Goal: Task Accomplishment & Management: Use online tool/utility

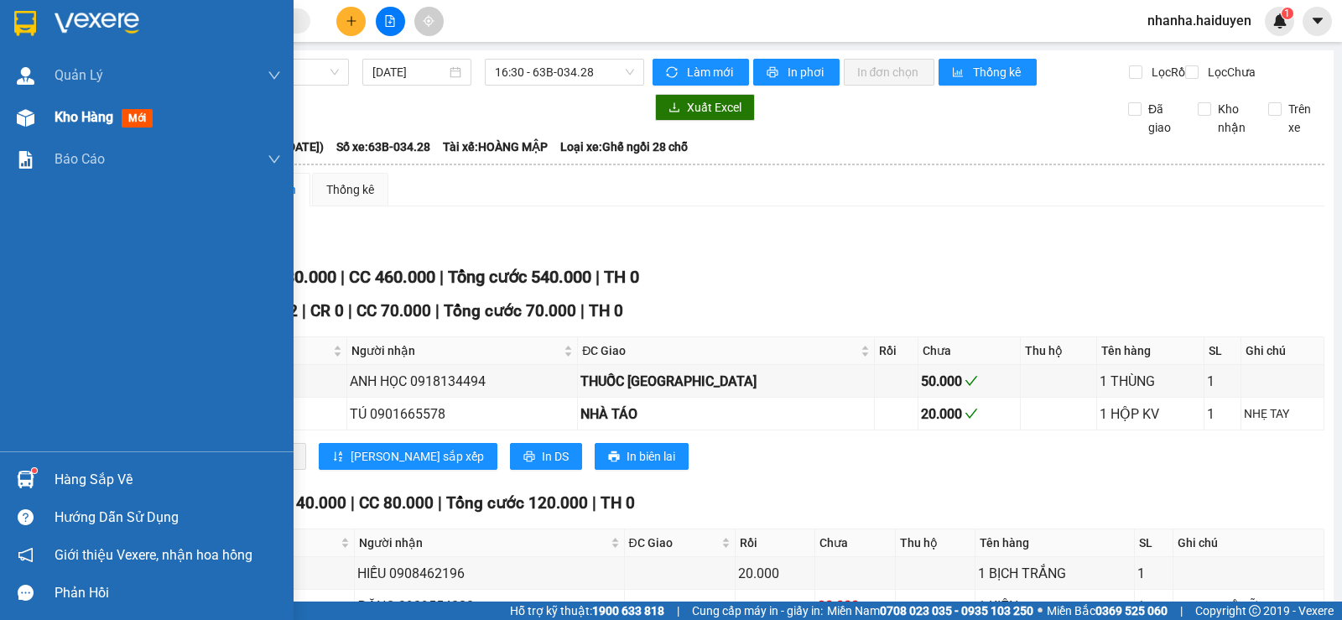
click at [42, 125] on div "Kho hàng mới" at bounding box center [147, 117] width 294 height 42
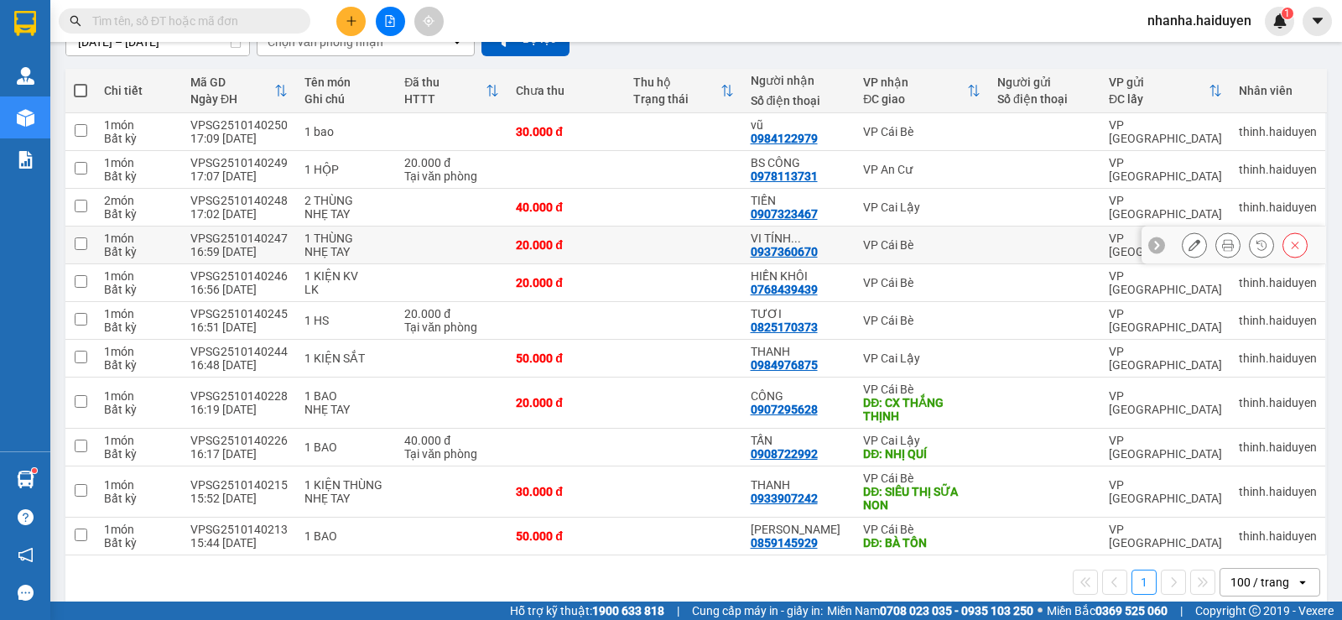
scroll to position [190, 0]
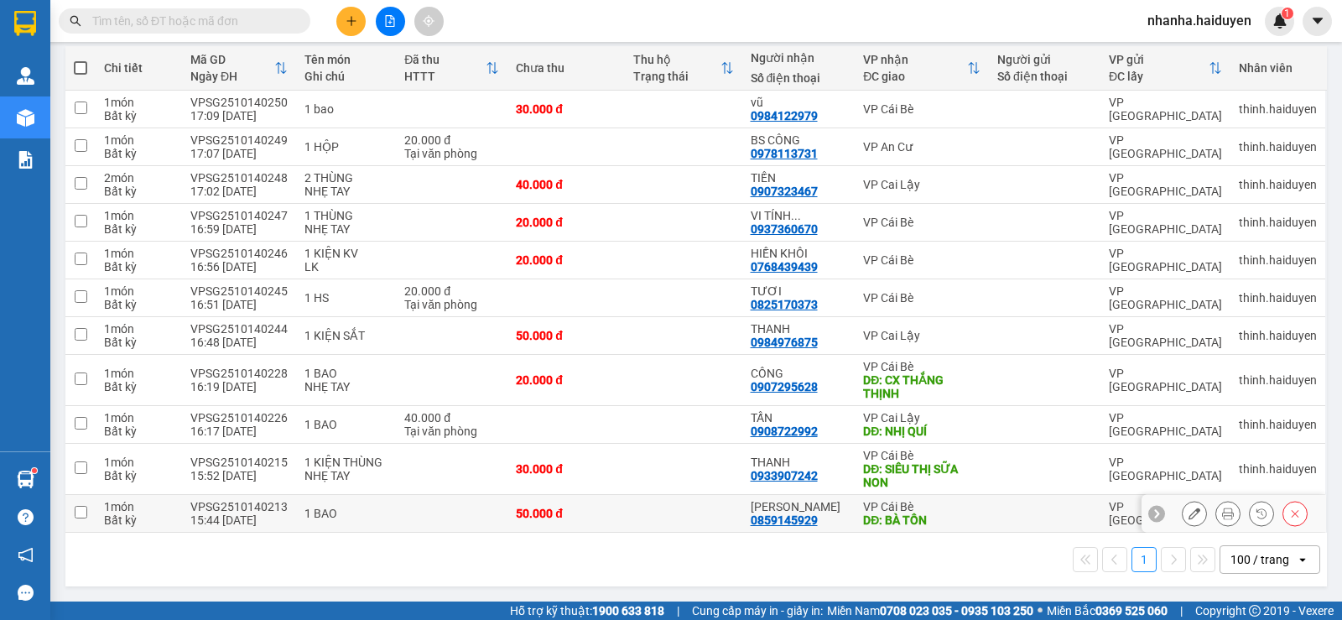
click at [881, 507] on div "VP Cái Bè" at bounding box center [921, 506] width 117 height 13
checkbox input "true"
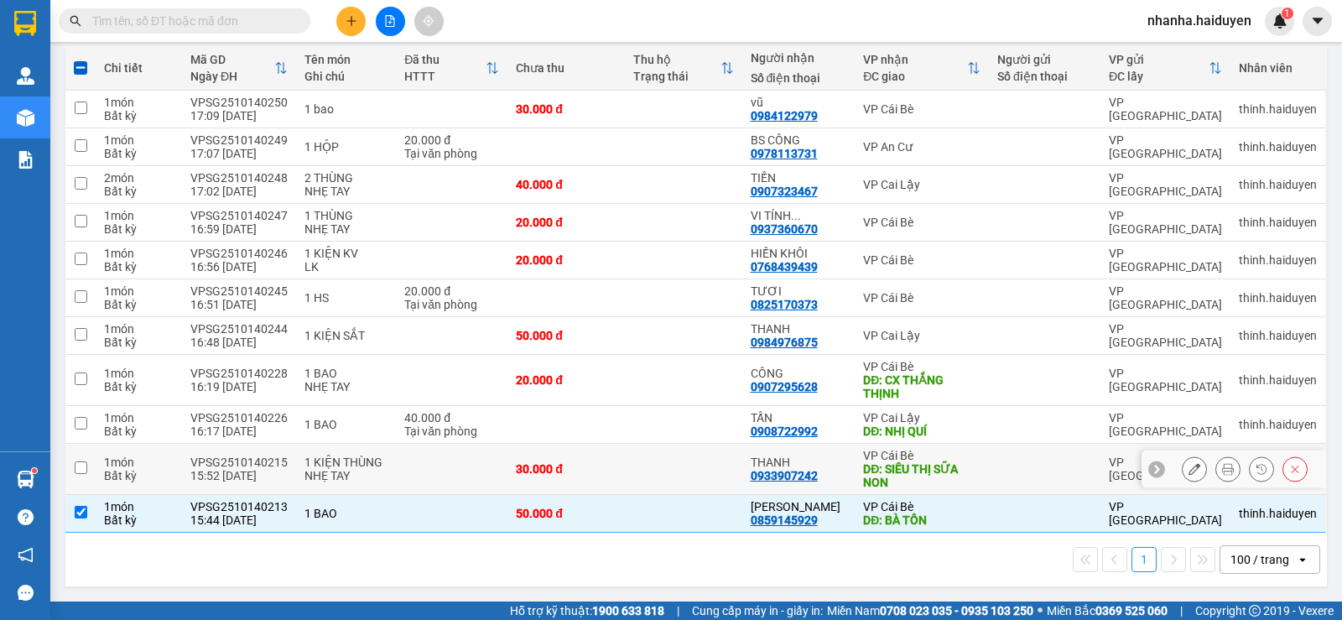
click at [898, 465] on div "DĐ: SIÊU THỊ SỮA NON" at bounding box center [921, 475] width 117 height 27
checkbox input "true"
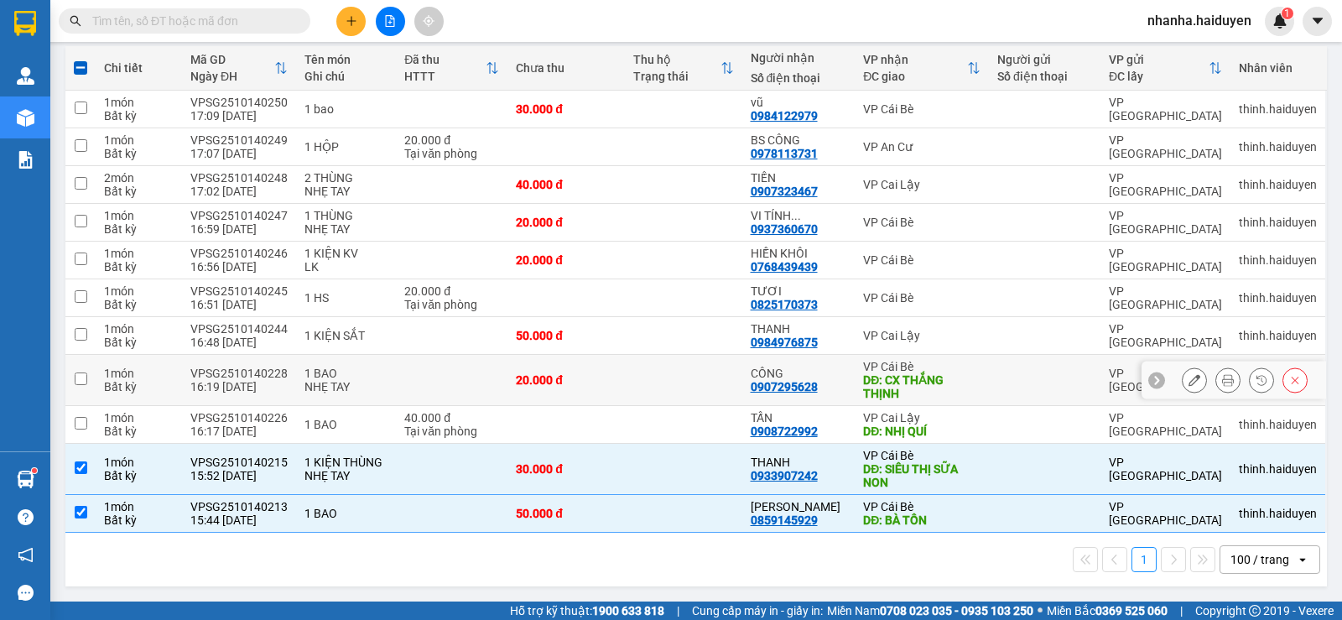
click at [915, 380] on div "DĐ: CX THẮNG THỊNH" at bounding box center [921, 386] width 117 height 27
checkbox input "true"
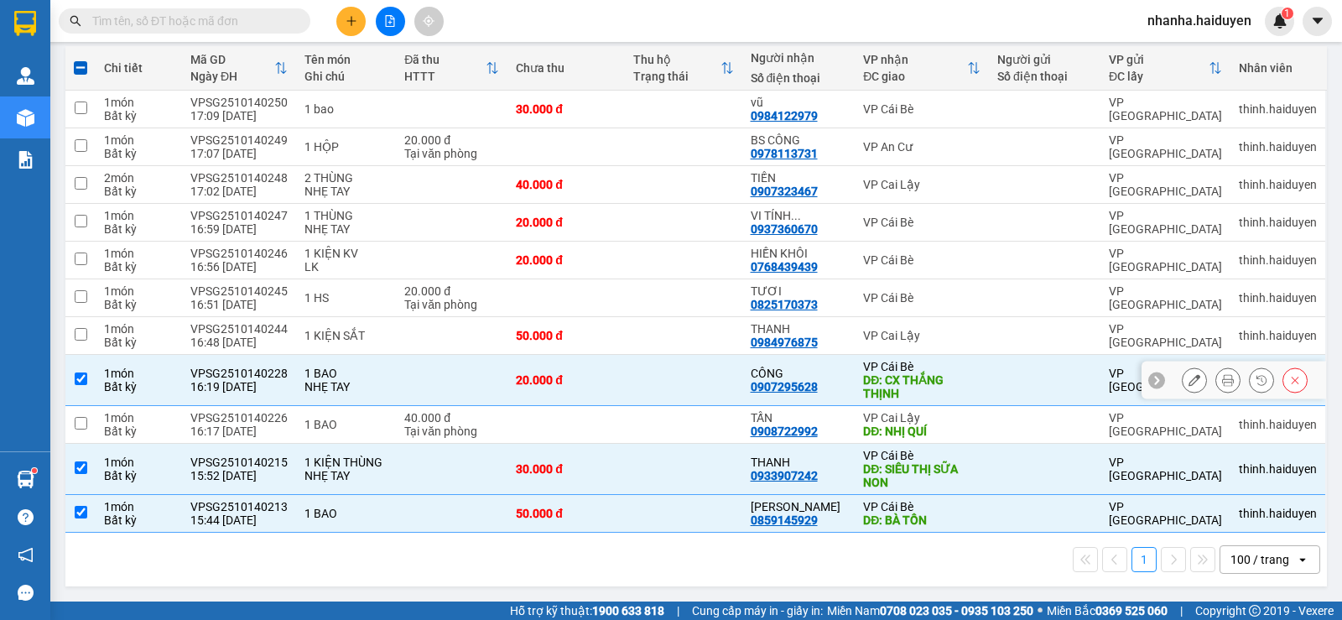
scroll to position [0, 0]
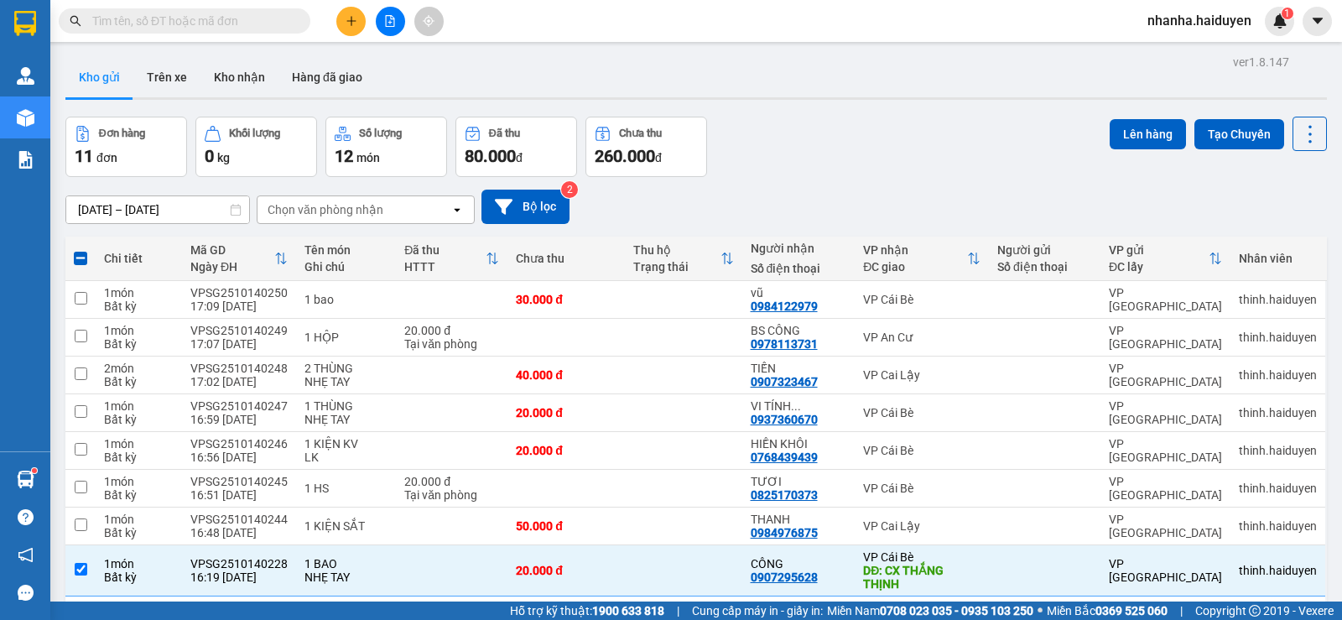
click at [1138, 117] on div "Lên hàng Tạo Chuyến" at bounding box center [1218, 134] width 217 height 34
click at [1138, 139] on button "Lên hàng" at bounding box center [1148, 134] width 76 height 30
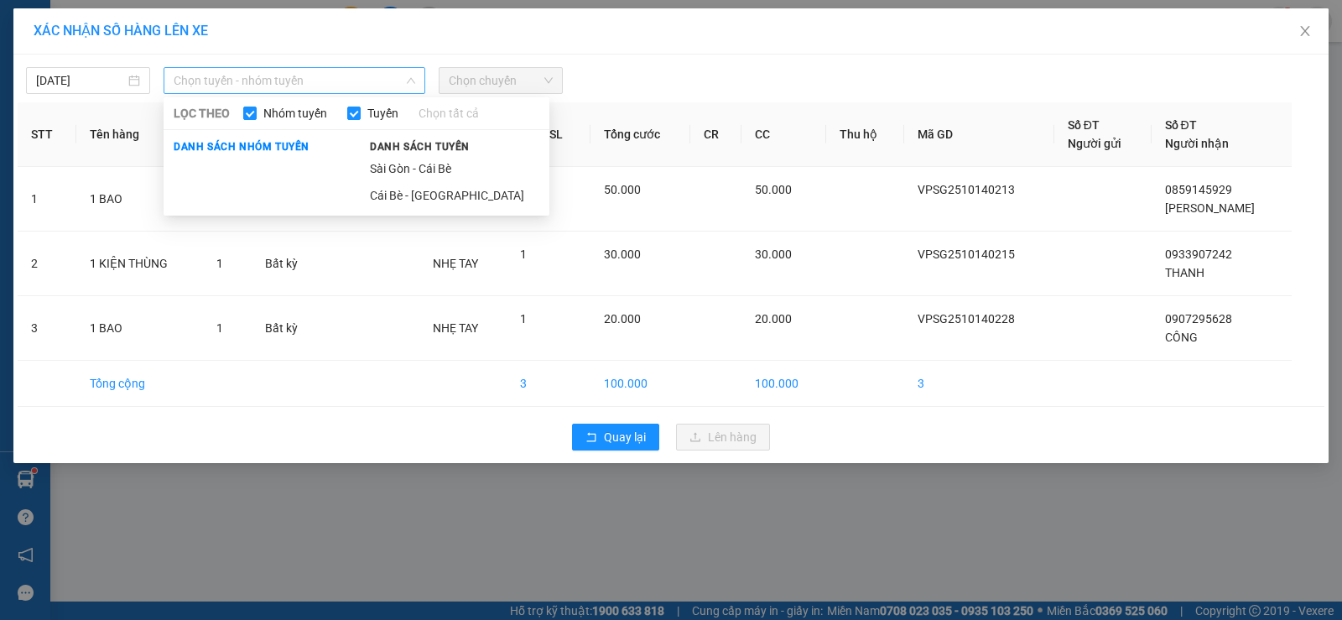
click at [191, 89] on span "Chọn tuyến - nhóm tuyến" at bounding box center [295, 80] width 242 height 25
click at [483, 168] on li "Sài Gòn - Cái Bè" at bounding box center [455, 168] width 190 height 27
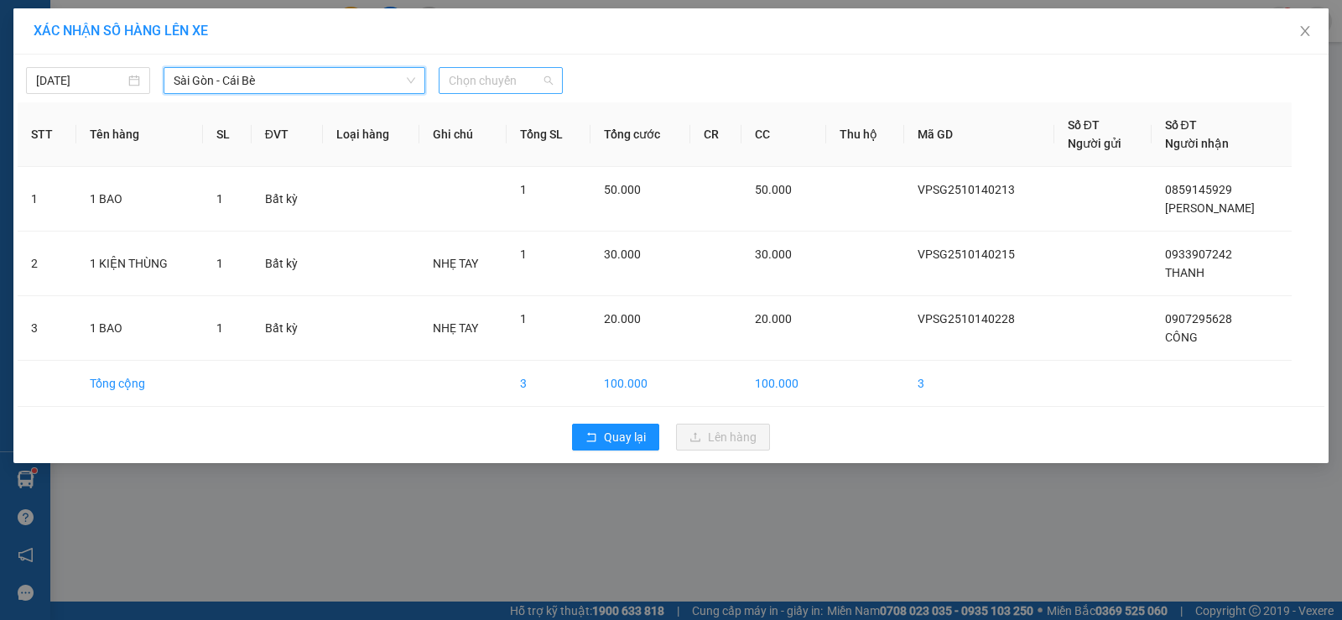
click at [482, 75] on span "Chọn chuyến" at bounding box center [501, 80] width 104 height 25
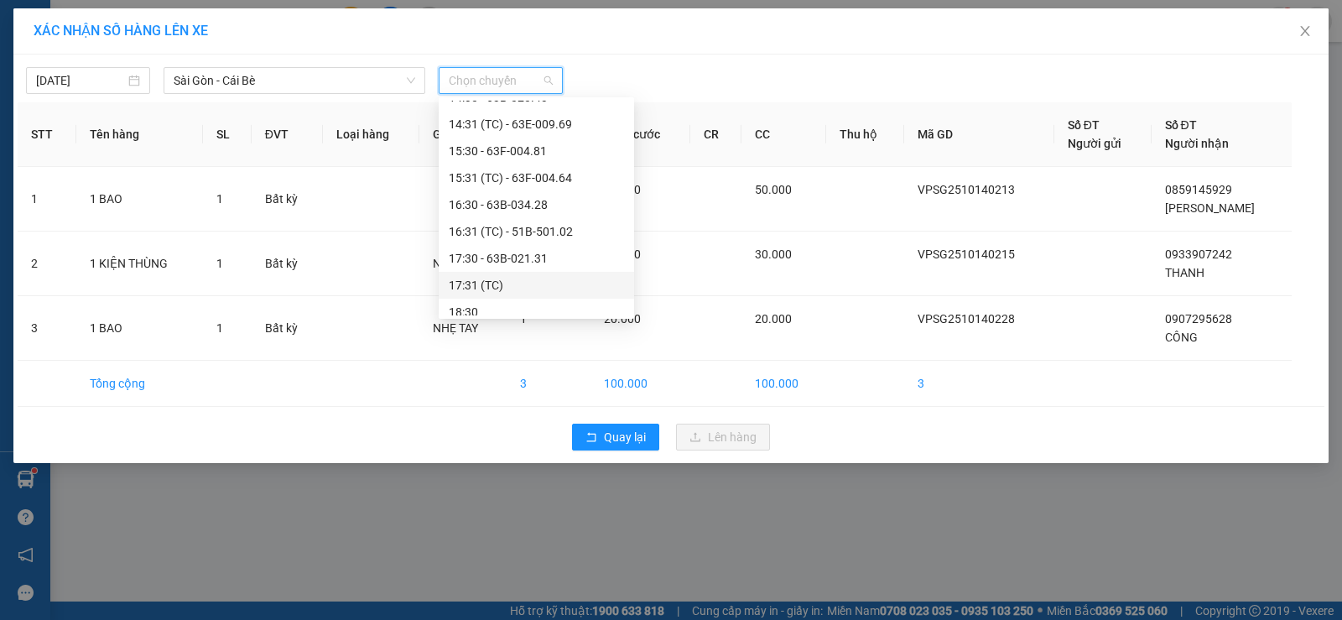
scroll to position [456, 0]
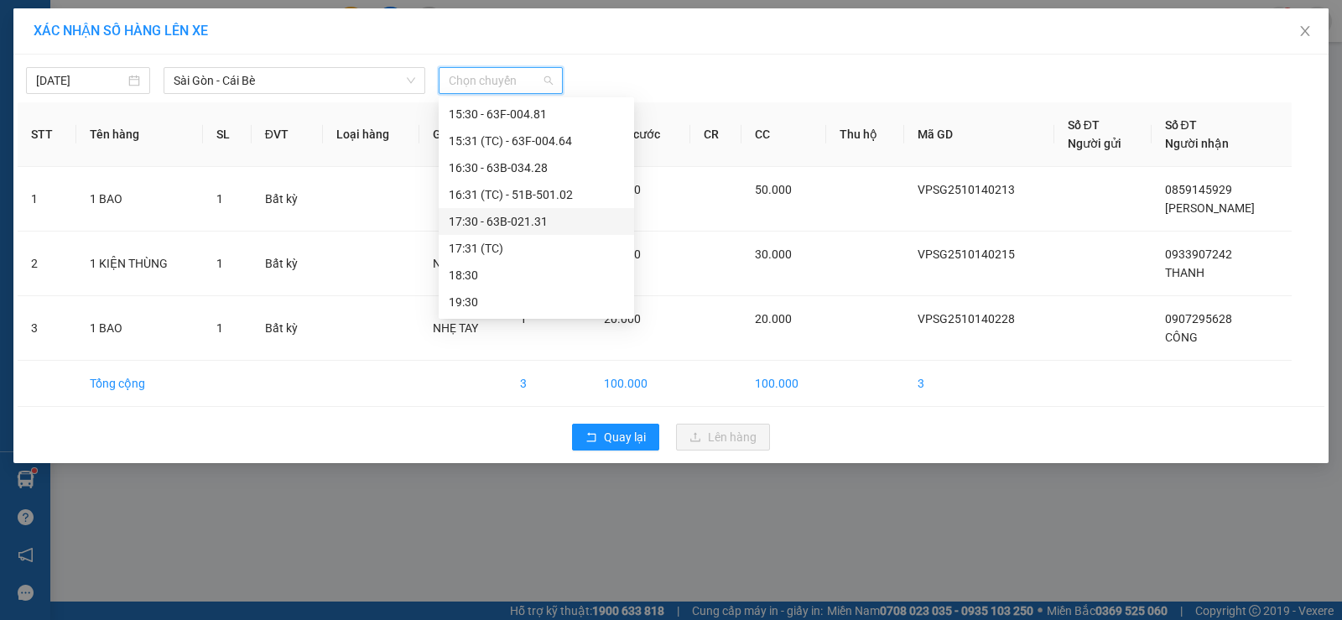
click at [539, 216] on div "17:30 - 63B-021.31" at bounding box center [536, 221] width 175 height 18
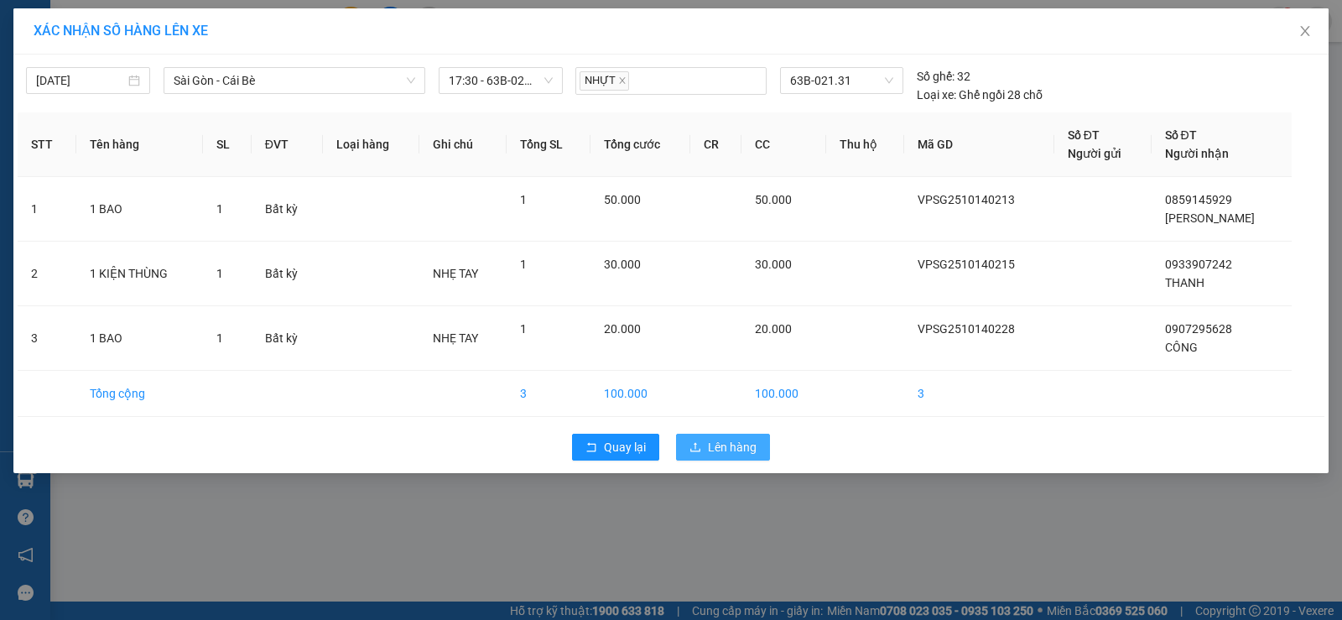
click at [709, 446] on span "Lên hàng" at bounding box center [732, 447] width 49 height 18
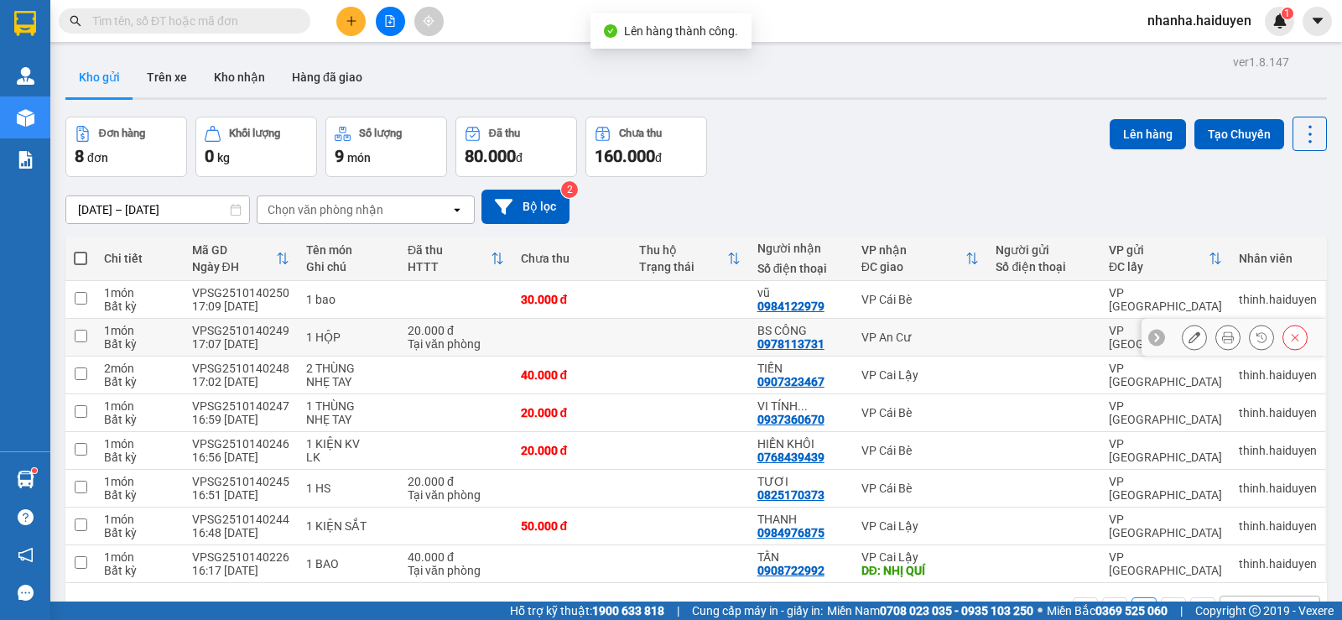
scroll to position [77, 0]
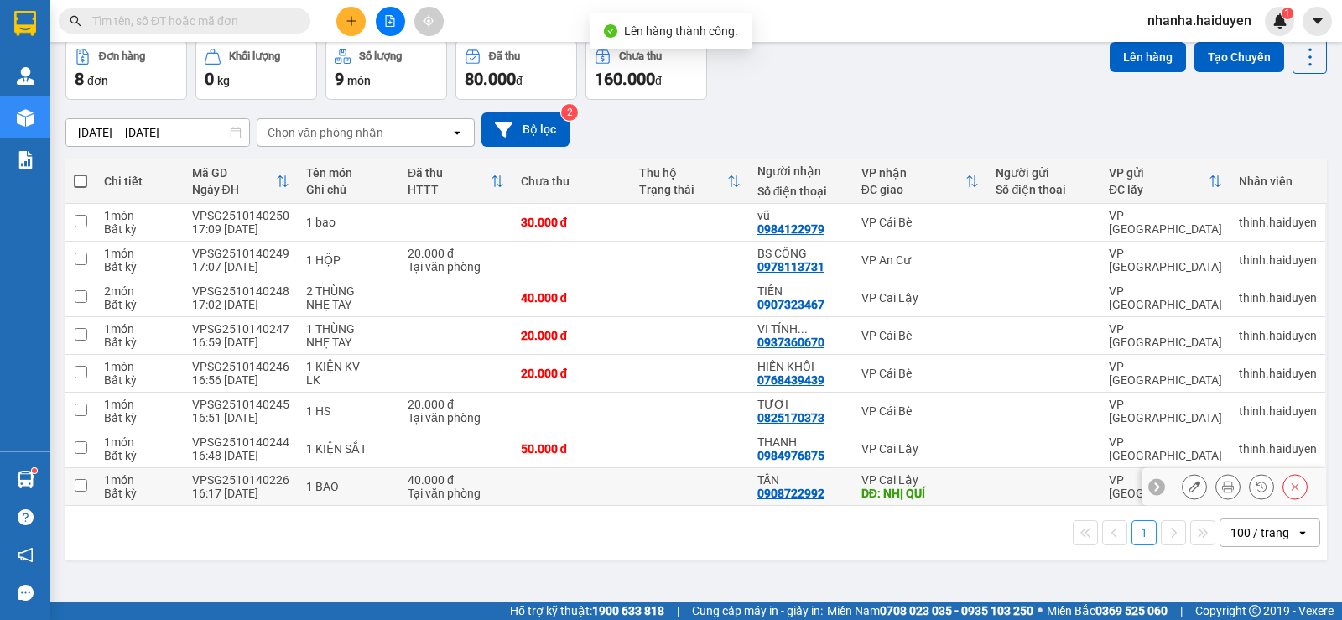
click at [870, 496] on div "DĐ: NHỊ QUÍ" at bounding box center [920, 492] width 118 height 13
checkbox input "true"
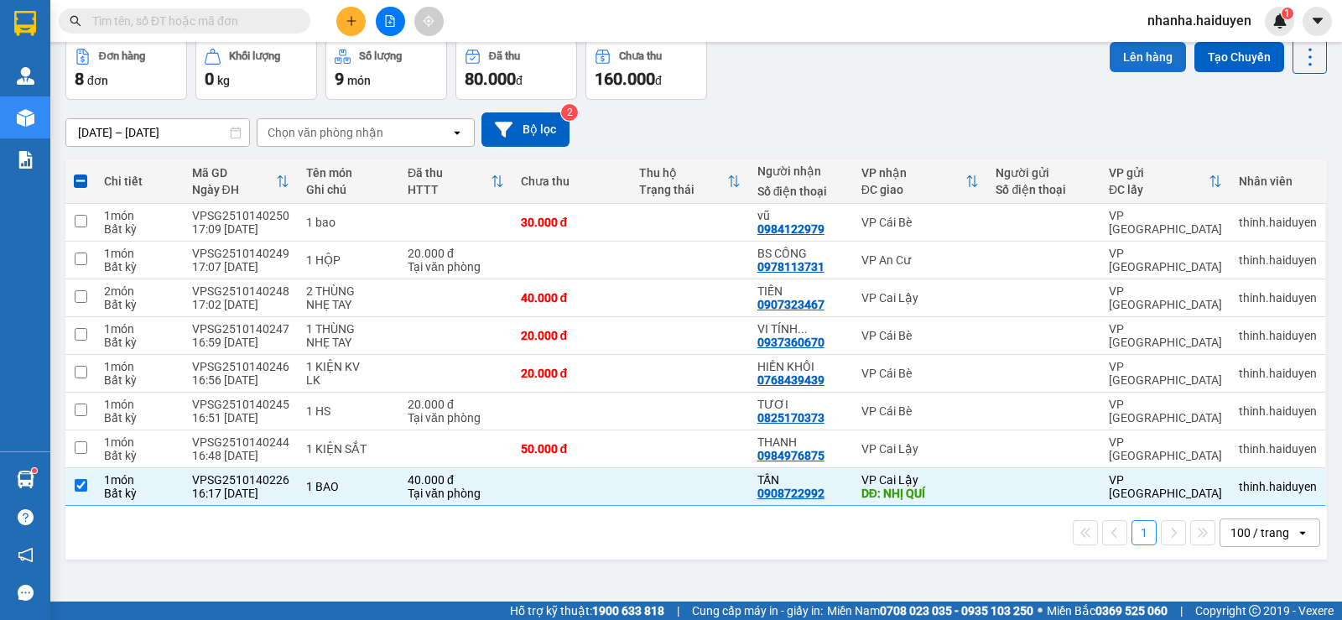
click at [1146, 49] on button "Lên hàng" at bounding box center [1148, 57] width 76 height 30
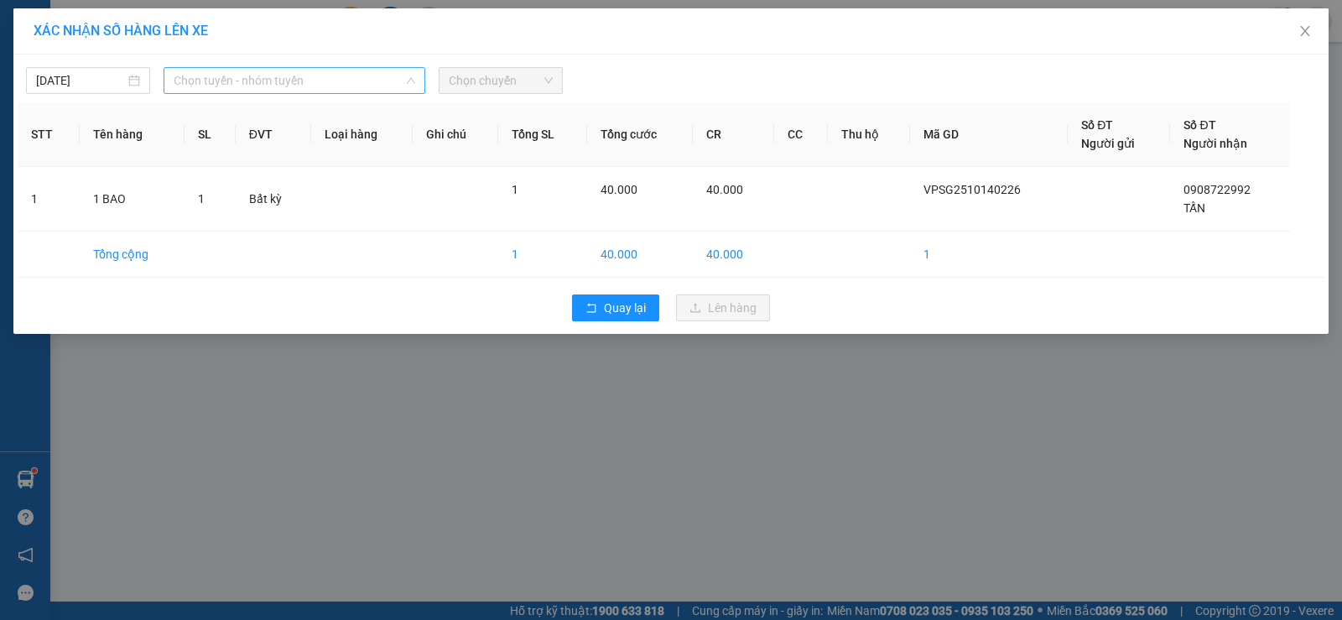
click at [342, 77] on span "Chọn tuyến - nhóm tuyến" at bounding box center [295, 80] width 242 height 25
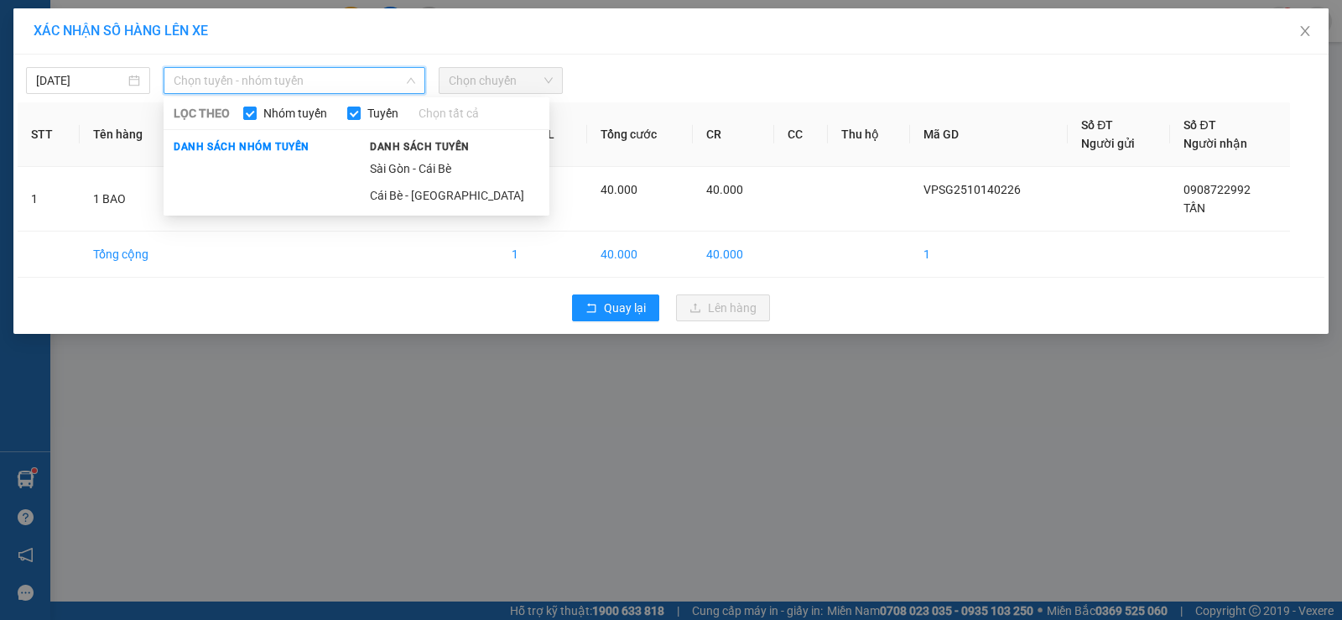
click at [465, 160] on li "Sài Gòn - Cái Bè" at bounding box center [455, 168] width 190 height 27
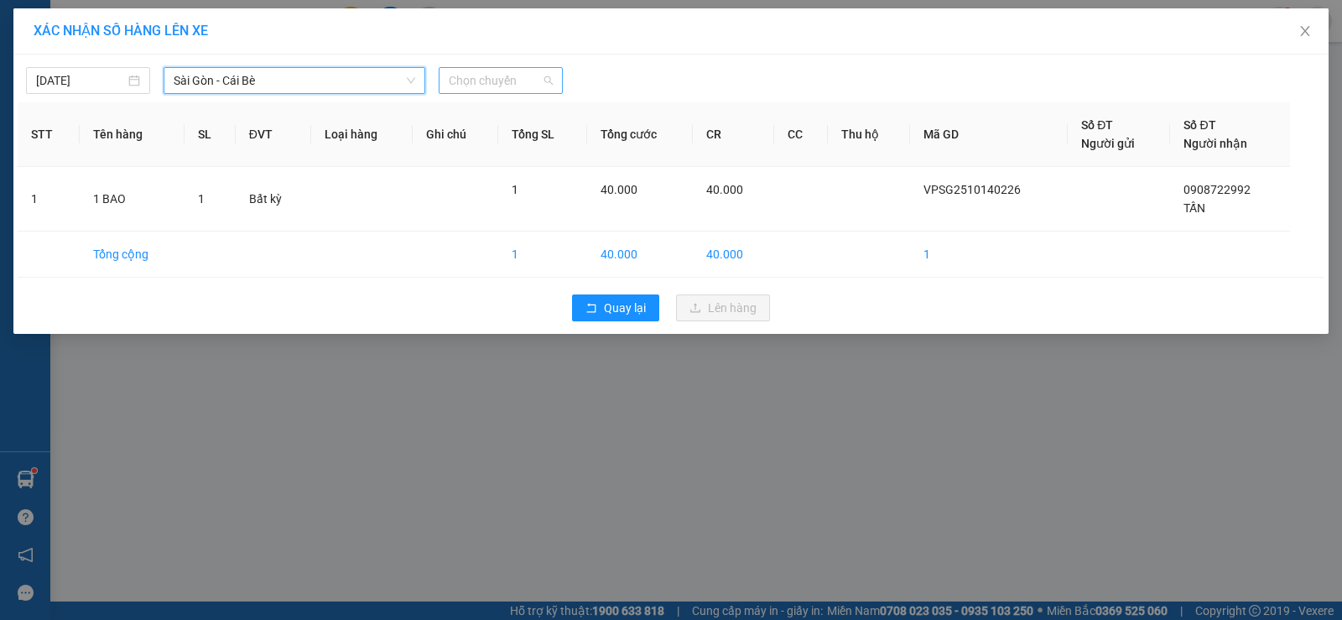
click at [495, 88] on span "Chọn chuyến" at bounding box center [501, 80] width 104 height 25
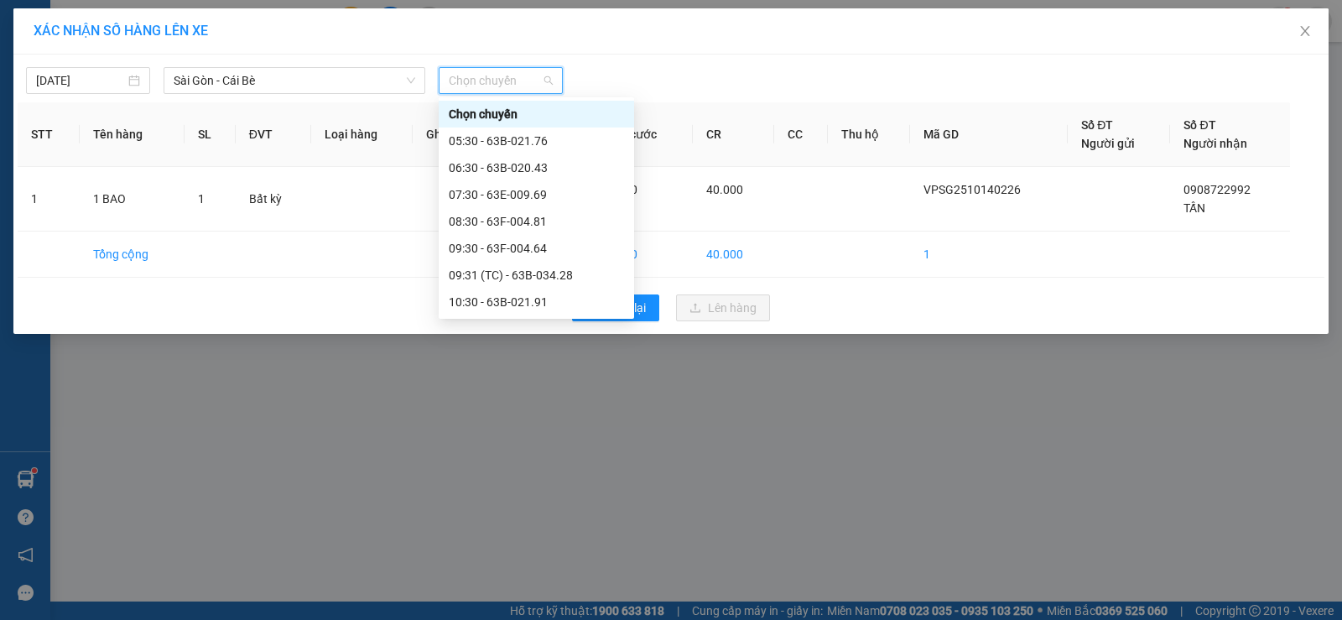
scroll to position [456, 0]
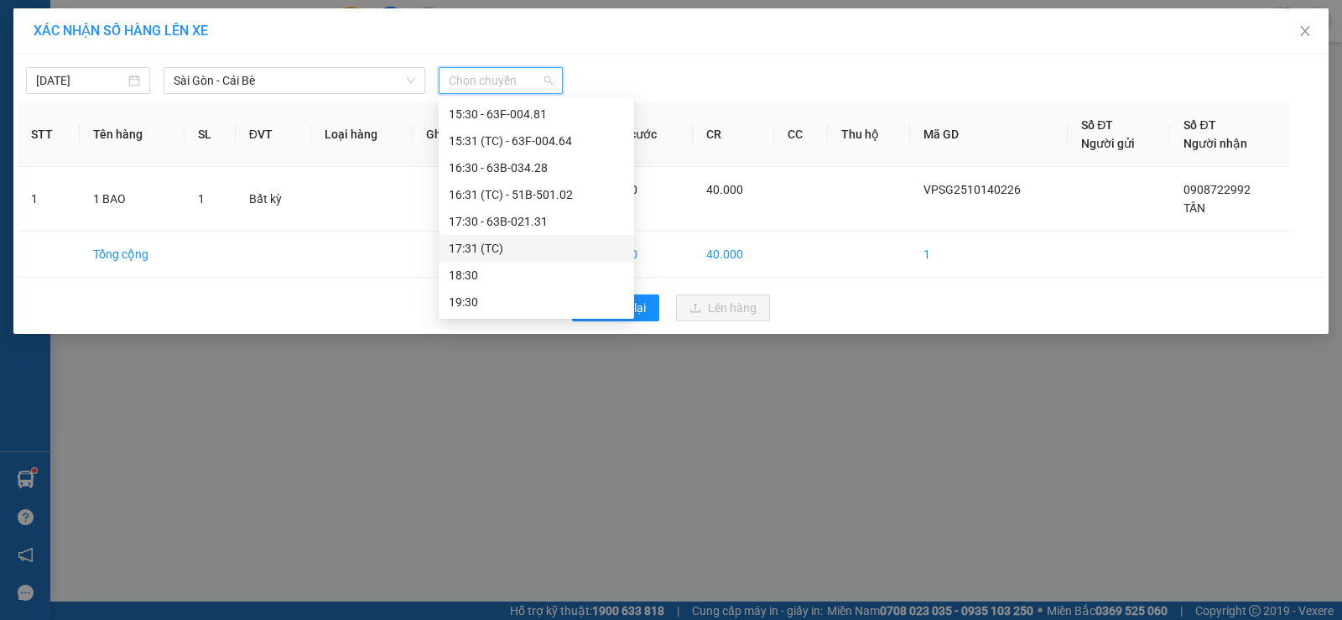
click at [530, 239] on div "17:31 (TC)" at bounding box center [536, 248] width 175 height 18
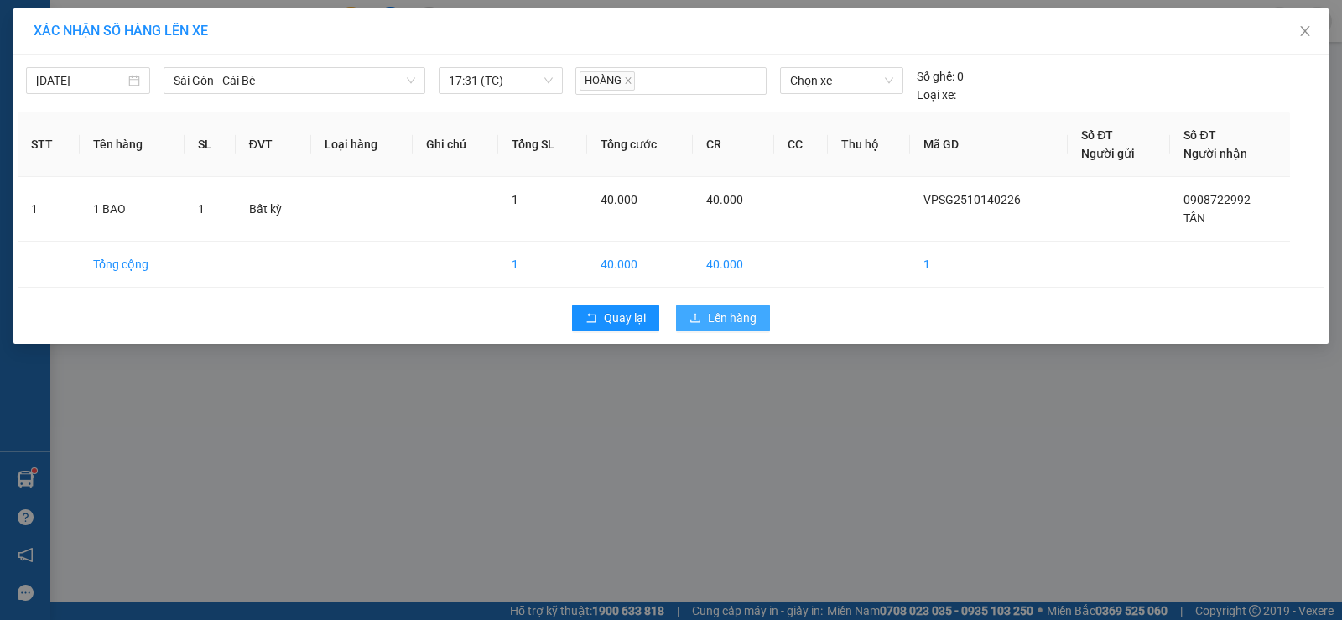
click at [727, 307] on button "Lên hàng" at bounding box center [723, 317] width 94 height 27
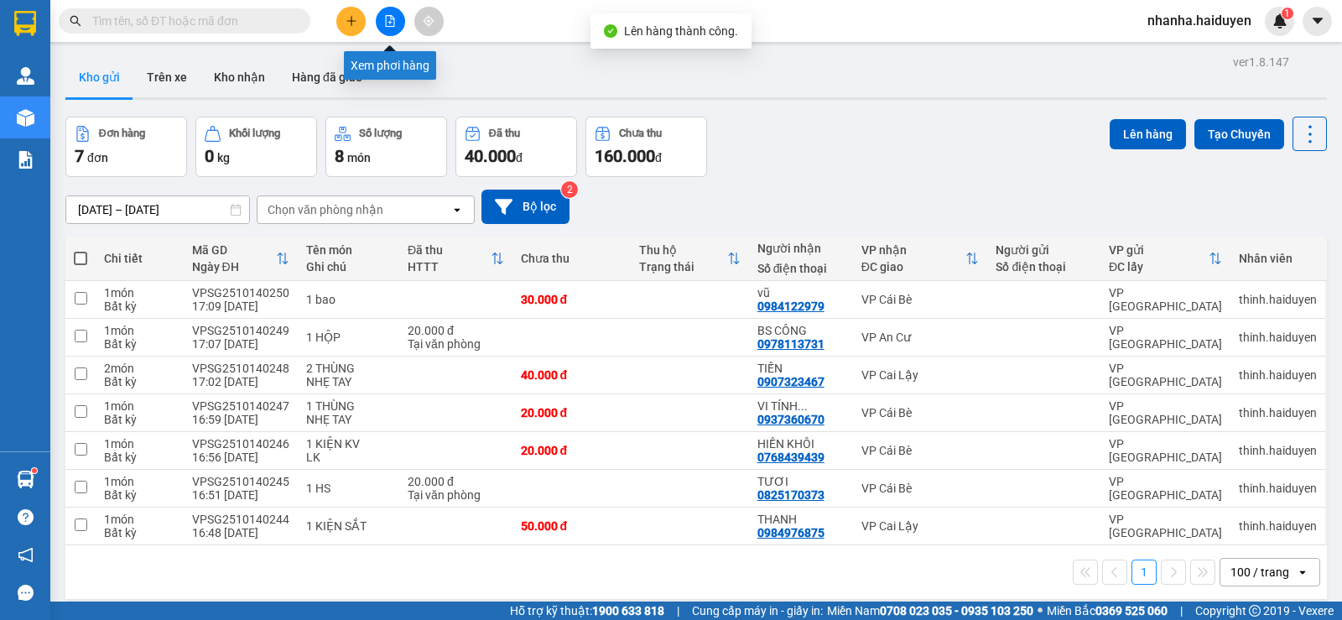
click at [376, 19] on button at bounding box center [390, 21] width 29 height 29
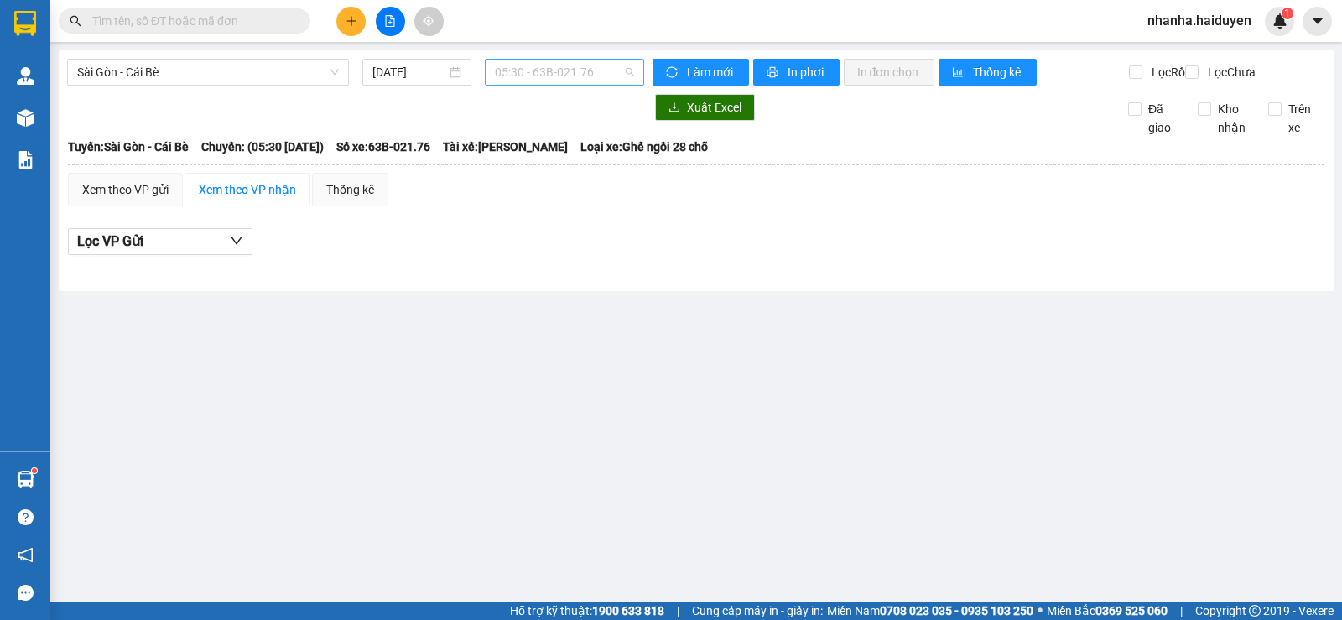
click at [602, 70] on span "05:30 - 63B-021.76" at bounding box center [564, 72] width 138 height 25
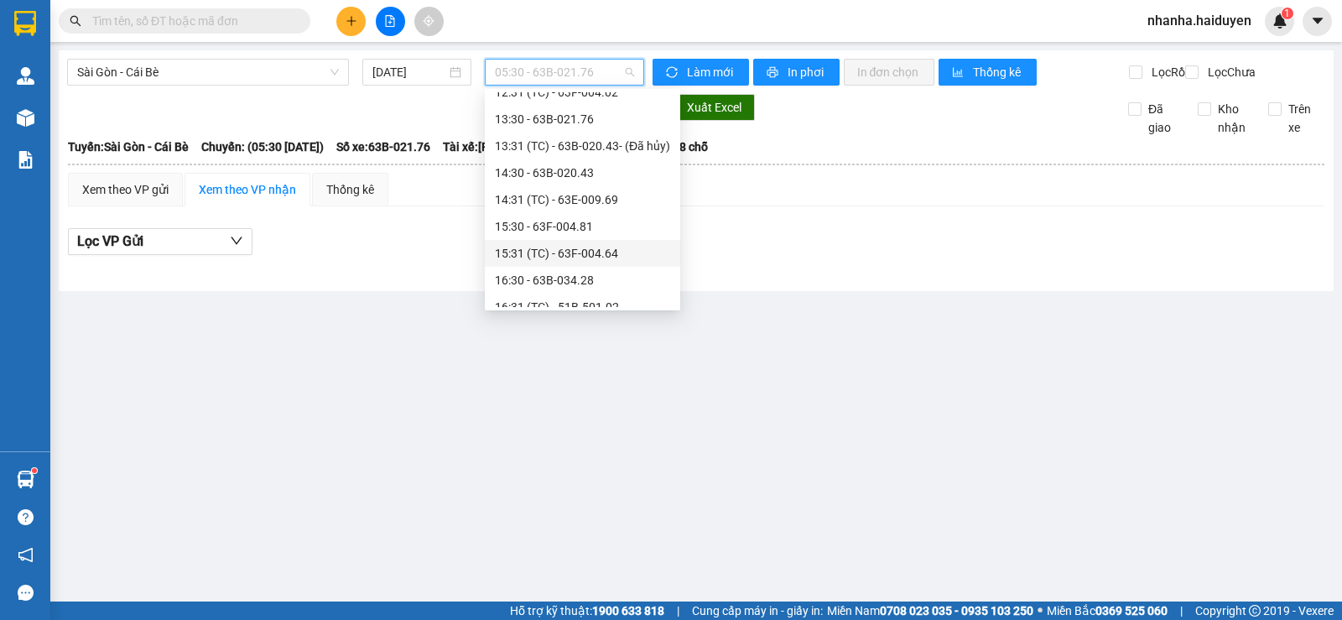
scroll to position [456, 0]
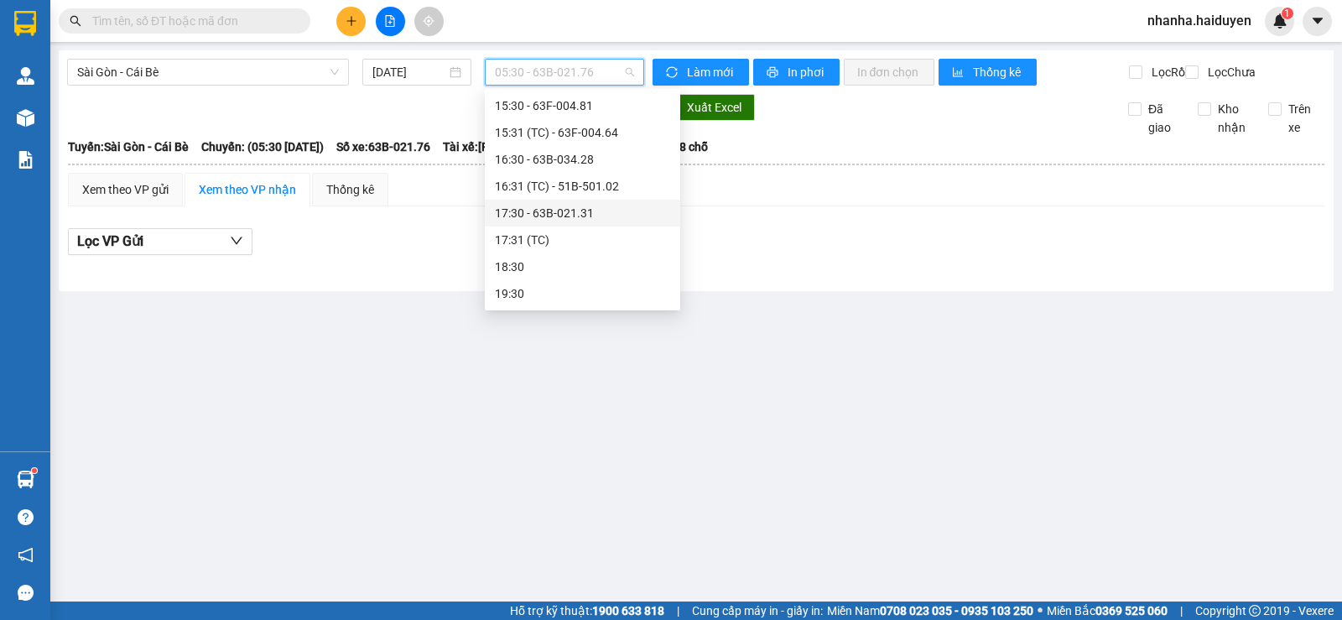
click at [583, 222] on div "17:30 - 63B-021.31" at bounding box center [582, 213] width 195 height 27
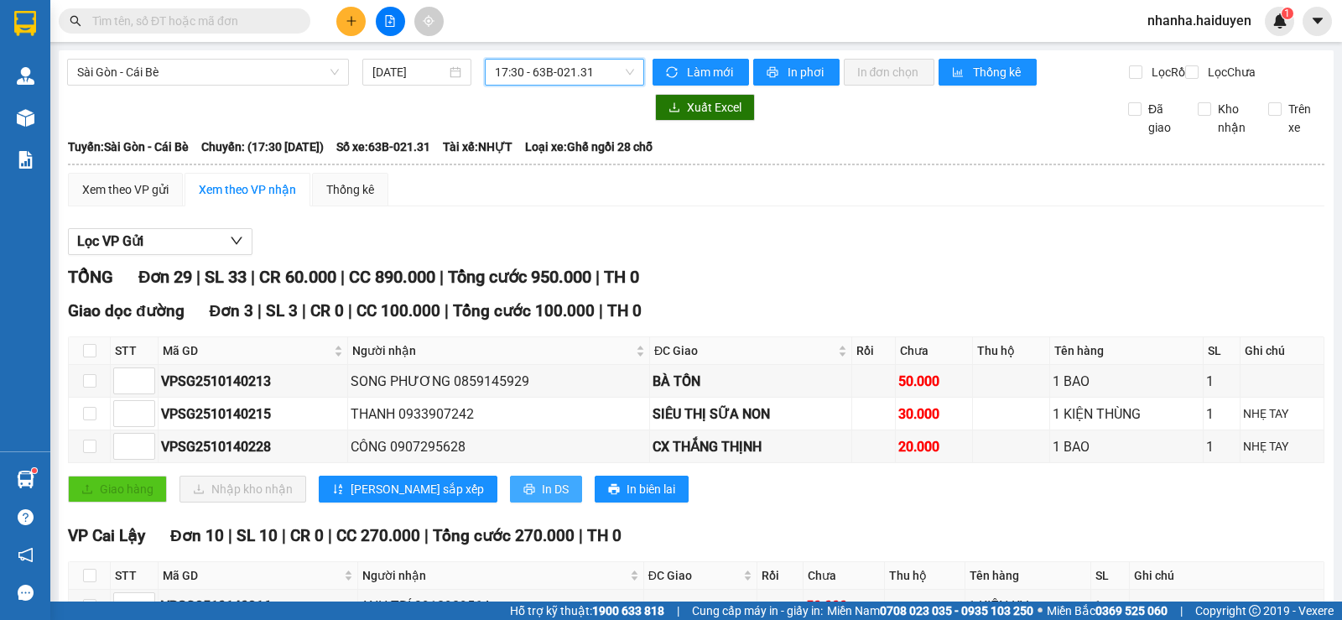
click at [510, 502] on button "In DS" at bounding box center [546, 489] width 72 height 27
drag, startPoint x: 574, startPoint y: 69, endPoint x: 573, endPoint y: 99, distance: 30.2
click at [574, 69] on span "17:30 - 63B-021.31" at bounding box center [564, 72] width 138 height 25
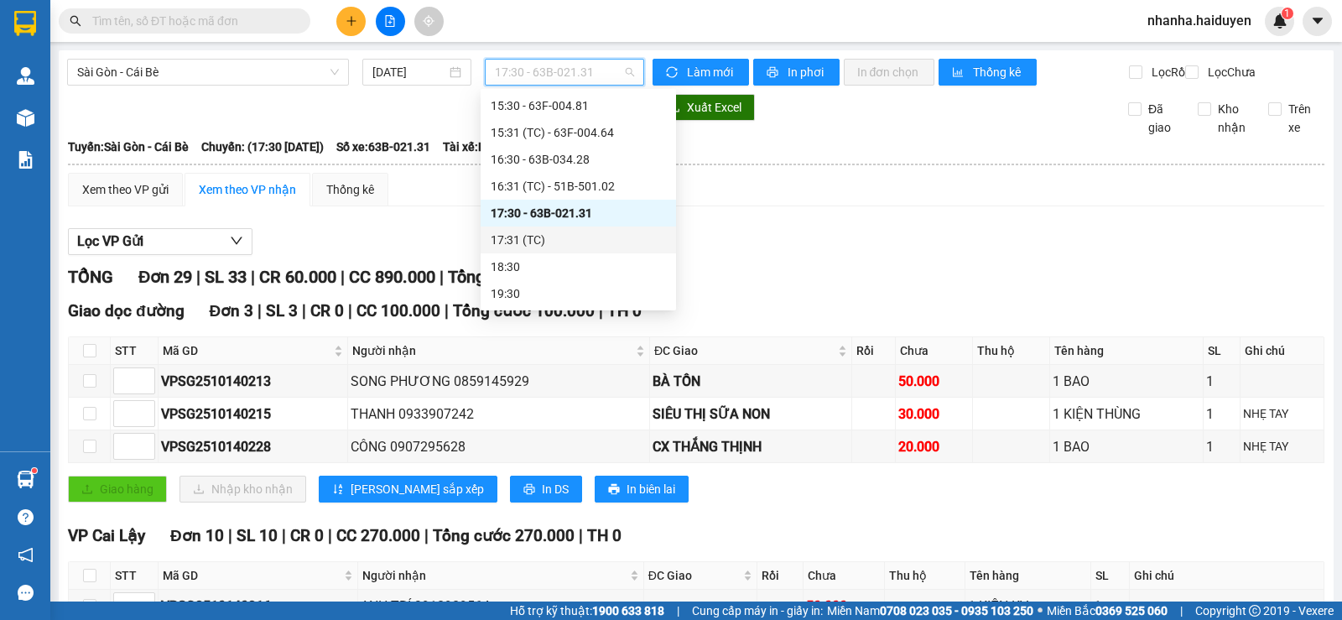
click at [560, 248] on div "17:31 (TC)" at bounding box center [578, 240] width 175 height 18
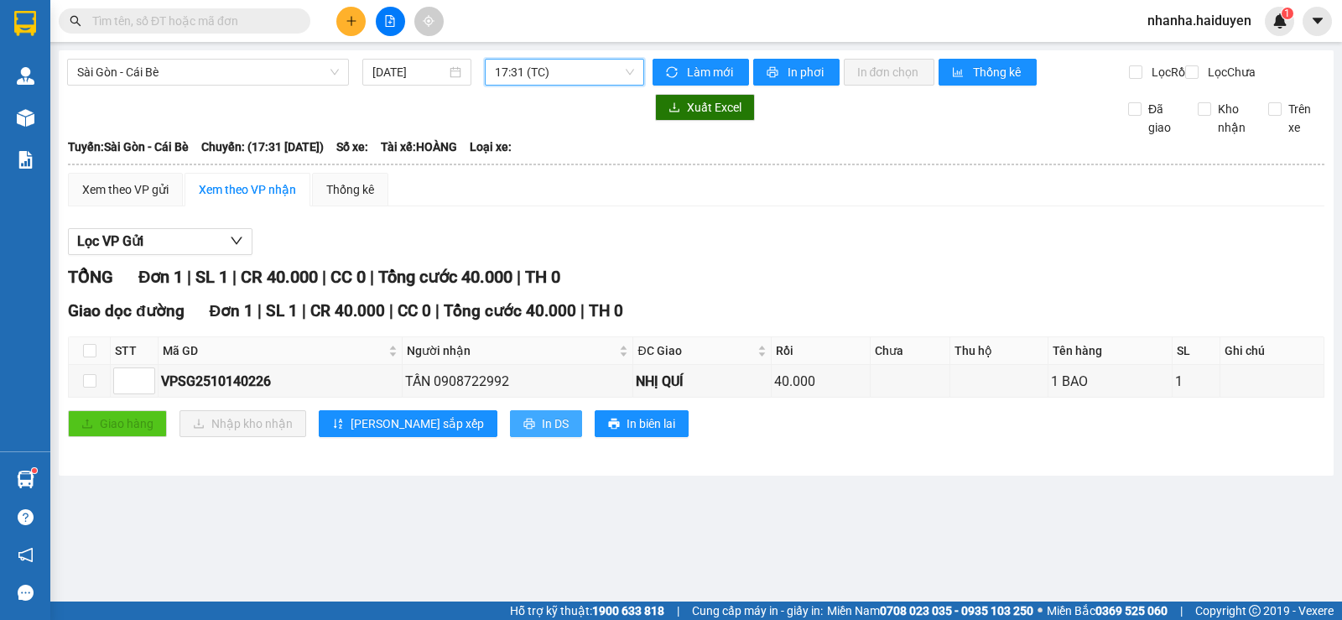
click at [510, 437] on button "In DS" at bounding box center [546, 423] width 72 height 27
click at [91, 357] on input "checkbox" at bounding box center [89, 350] width 13 height 13
checkbox input "true"
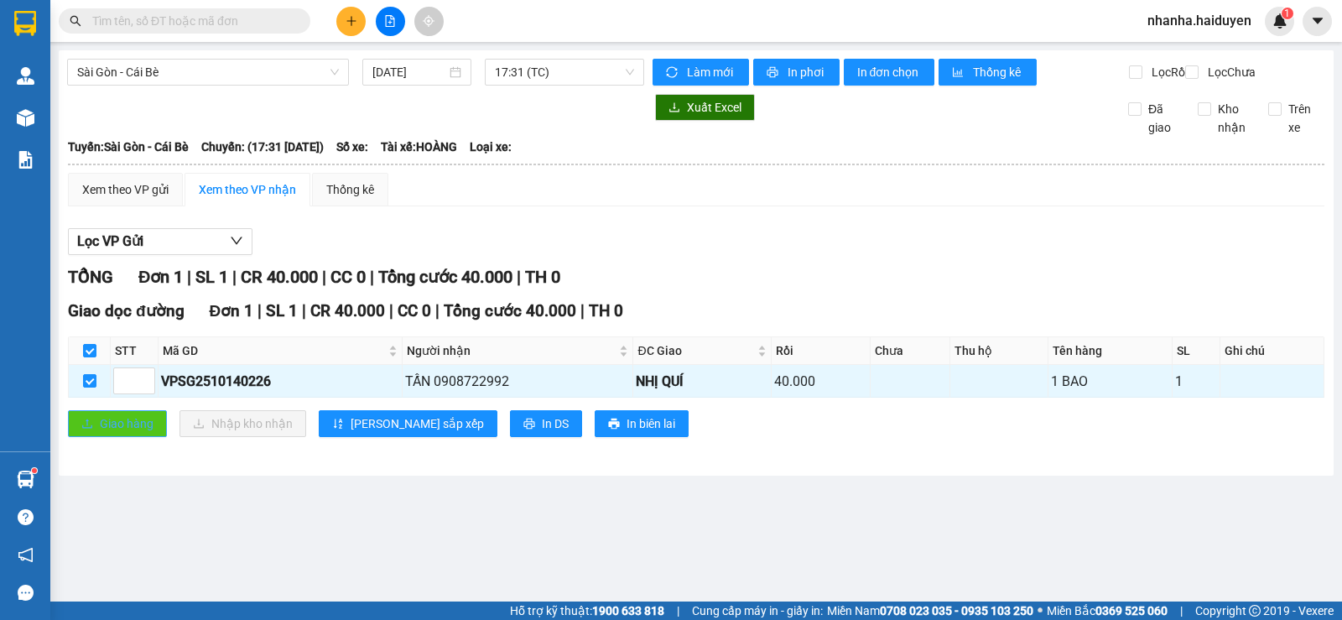
click at [123, 433] on span "Giao hàng" at bounding box center [127, 423] width 54 height 18
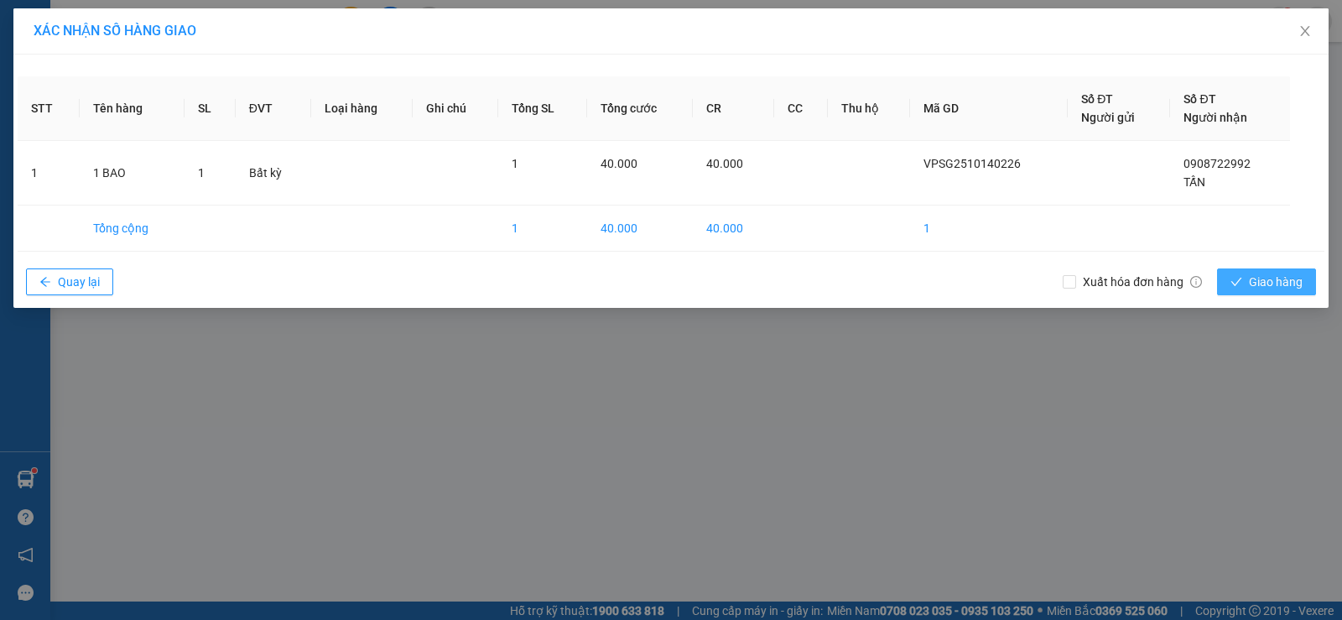
click at [1260, 281] on span "Giao hàng" at bounding box center [1276, 282] width 54 height 18
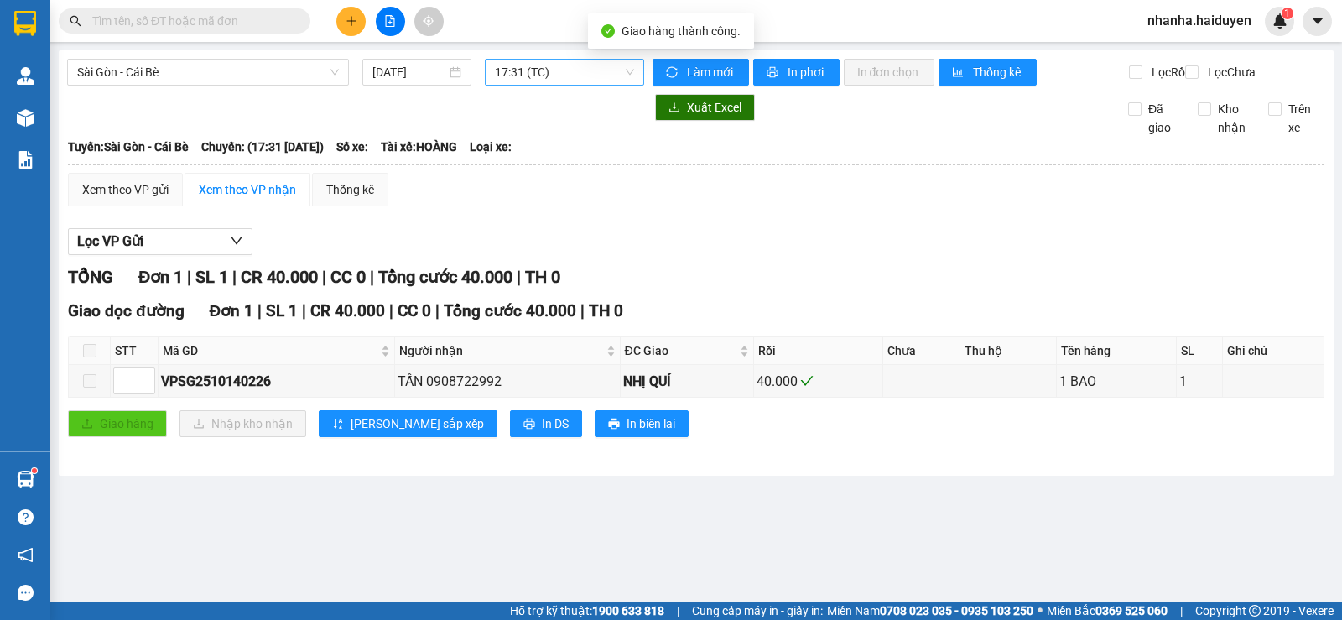
click at [542, 76] on span "17:31 (TC)" at bounding box center [564, 72] width 138 height 25
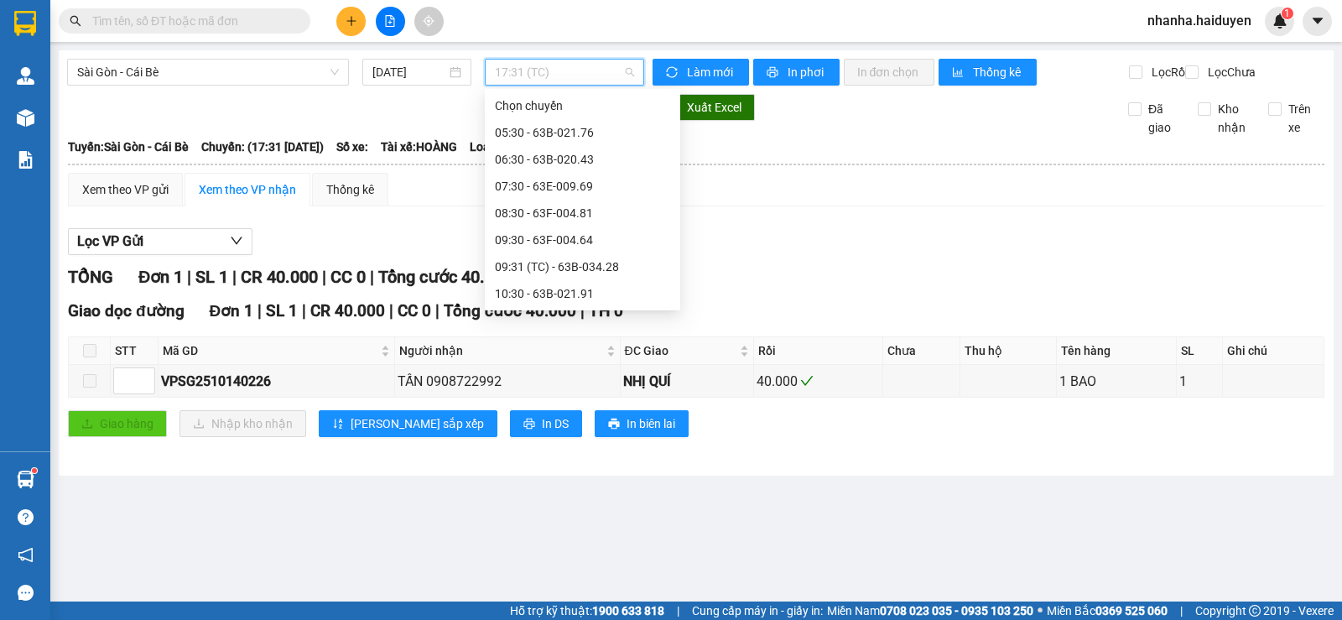
scroll to position [403, 0]
click at [581, 260] on div "17:30 - 63B-021.31" at bounding box center [582, 266] width 175 height 18
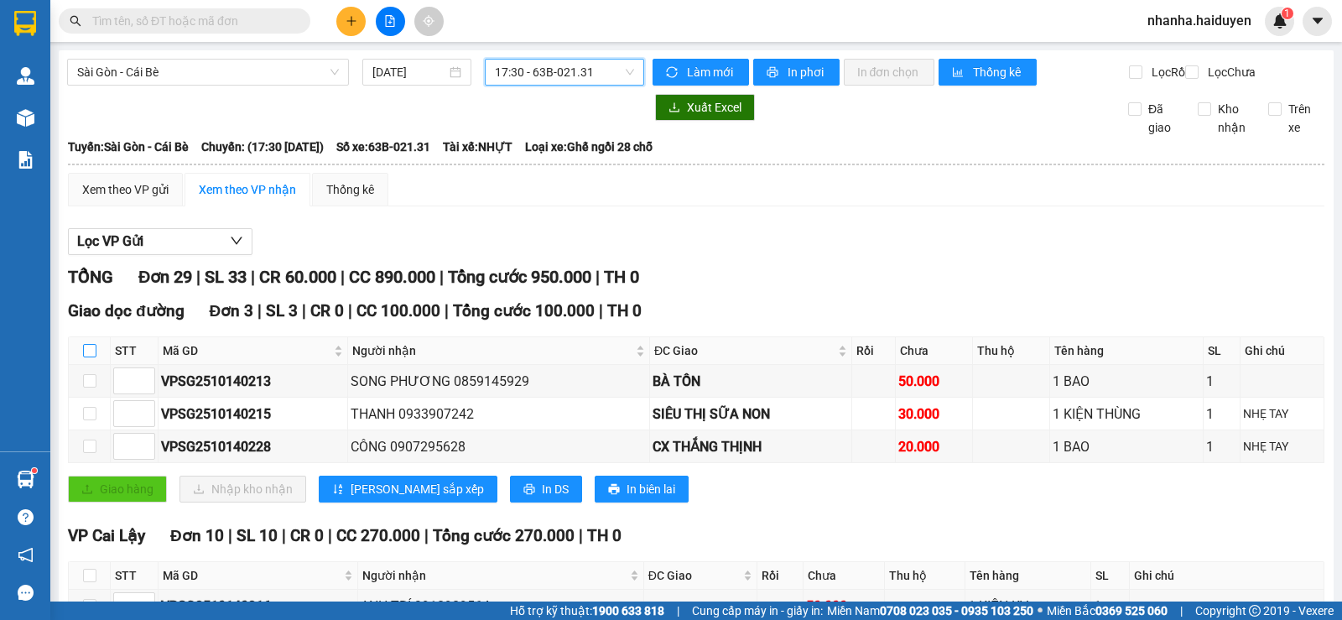
click at [91, 357] on input "checkbox" at bounding box center [89, 350] width 13 height 13
checkbox input "true"
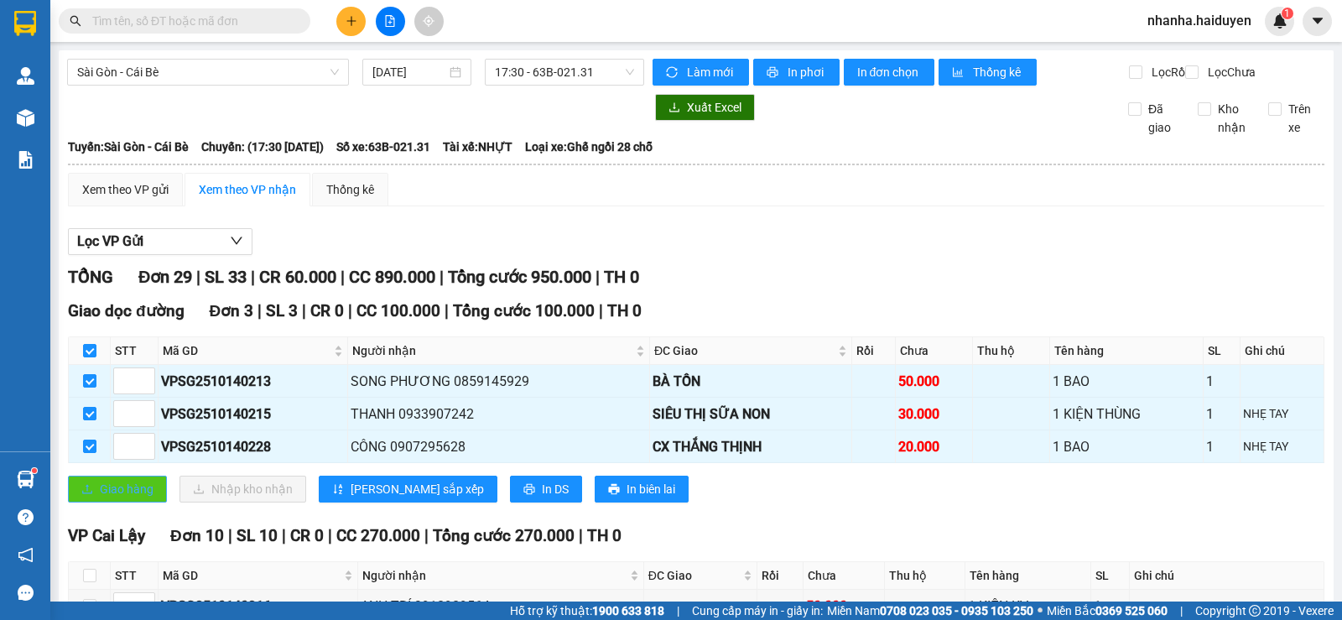
click at [116, 498] on span "Giao hàng" at bounding box center [127, 489] width 54 height 18
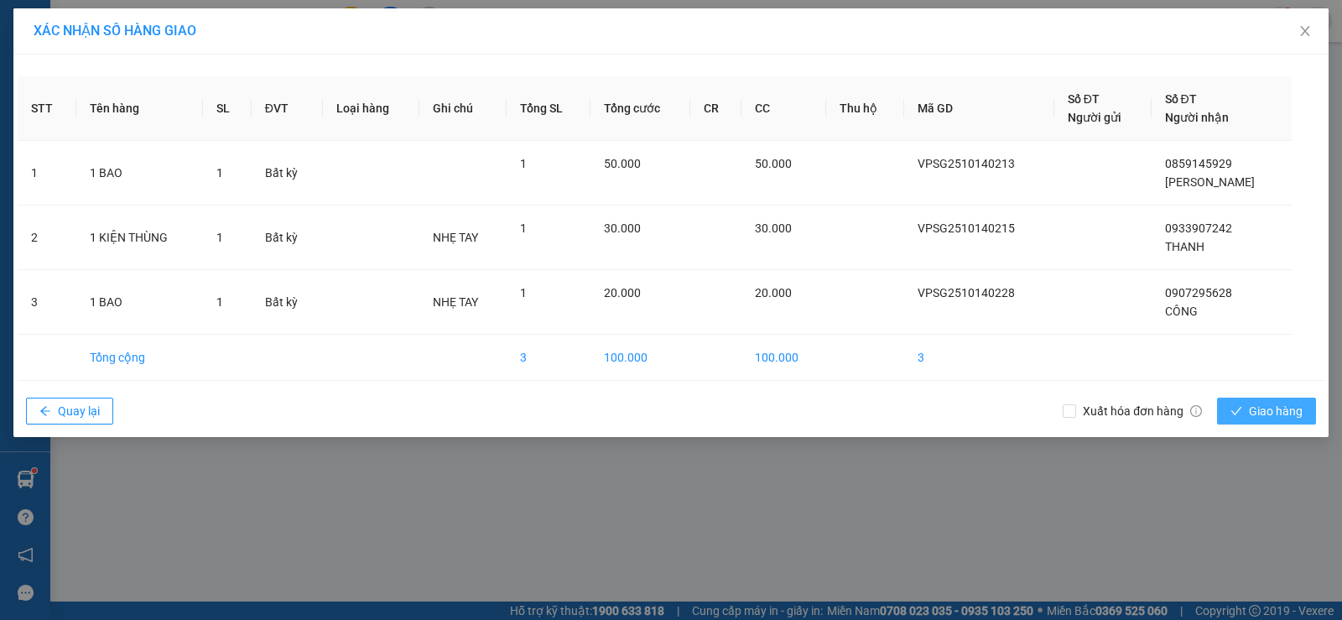
click at [1256, 407] on span "Giao hàng" at bounding box center [1276, 411] width 54 height 18
